Goal: Find specific page/section: Find specific page/section

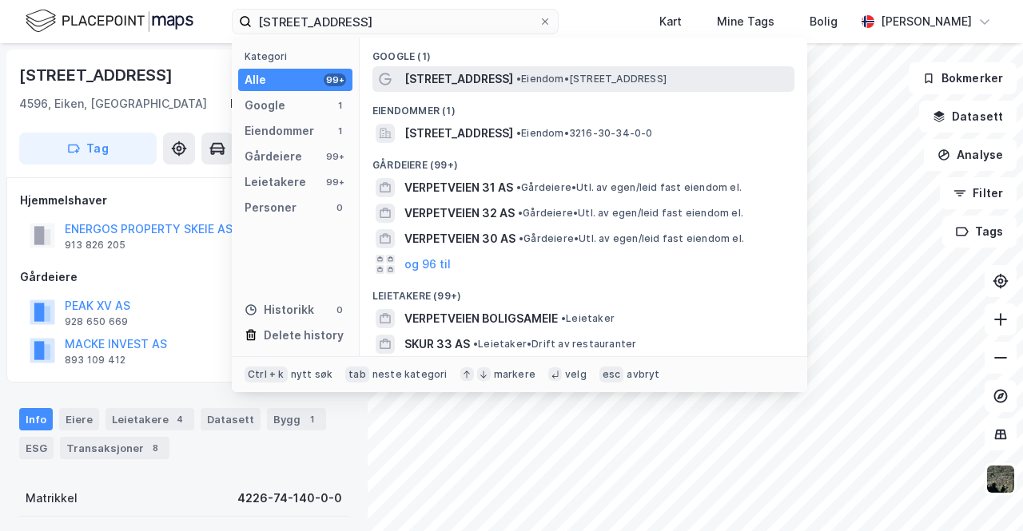
type input "[STREET_ADDRESS]"
click at [471, 78] on span "[STREET_ADDRESS]" at bounding box center [458, 79] width 109 height 19
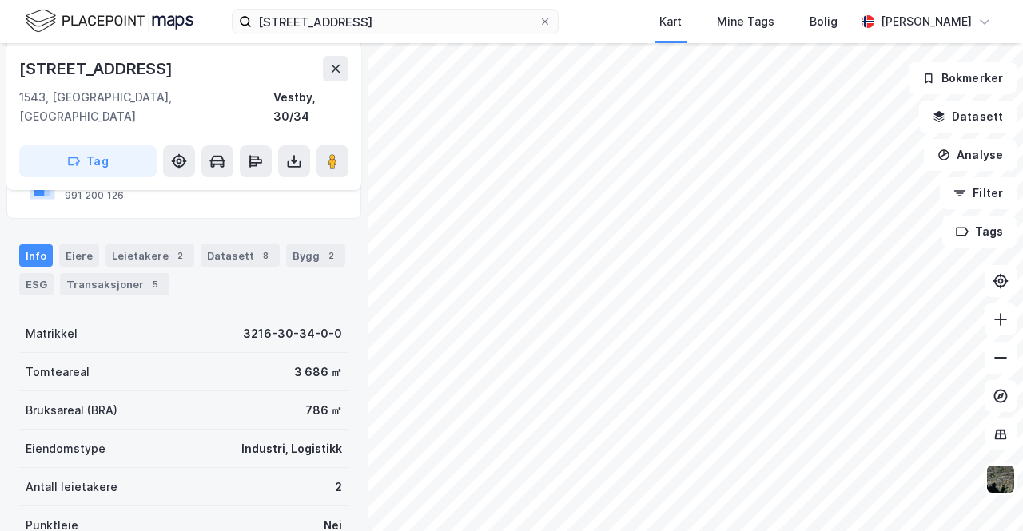
scroll to position [186, 0]
